Goal: Check status

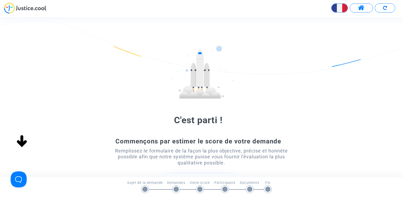
click at [363, 9] on span at bounding box center [361, 8] width 7 height 7
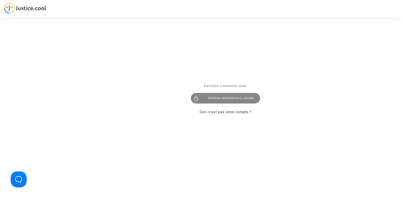
click at [231, 100] on div "[PERSON_NAME][EMAIL_ADDRESS][DOMAIN_NAME]" at bounding box center [225, 98] width 69 height 11
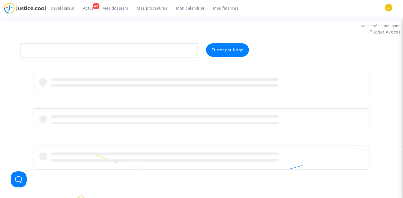
click at [116, 6] on span "Mes dossiers" at bounding box center [115, 8] width 26 height 5
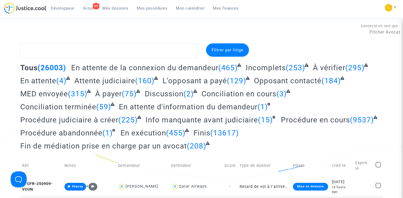
scroll to position [11, 0]
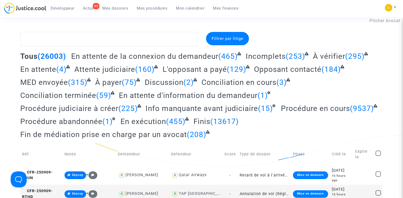
click at [213, 85] on span "Conciliation en cours" at bounding box center [238, 82] width 75 height 9
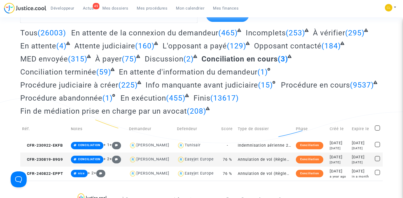
scroll to position [31, 0]
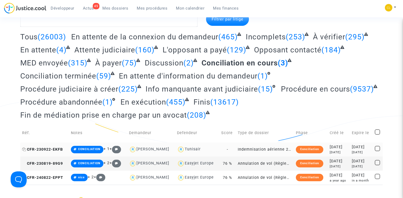
click at [52, 148] on span "CFR-230922-EKFB" at bounding box center [42, 149] width 41 height 5
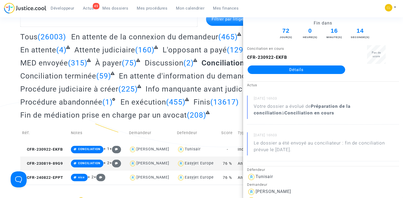
click at [9, 79] on div "Filtrer par litige Tous (26003) En attente de la connexion du demandeur (465) I…" at bounding box center [201, 99] width 403 height 172
